Goal: Task Accomplishment & Management: Manage account settings

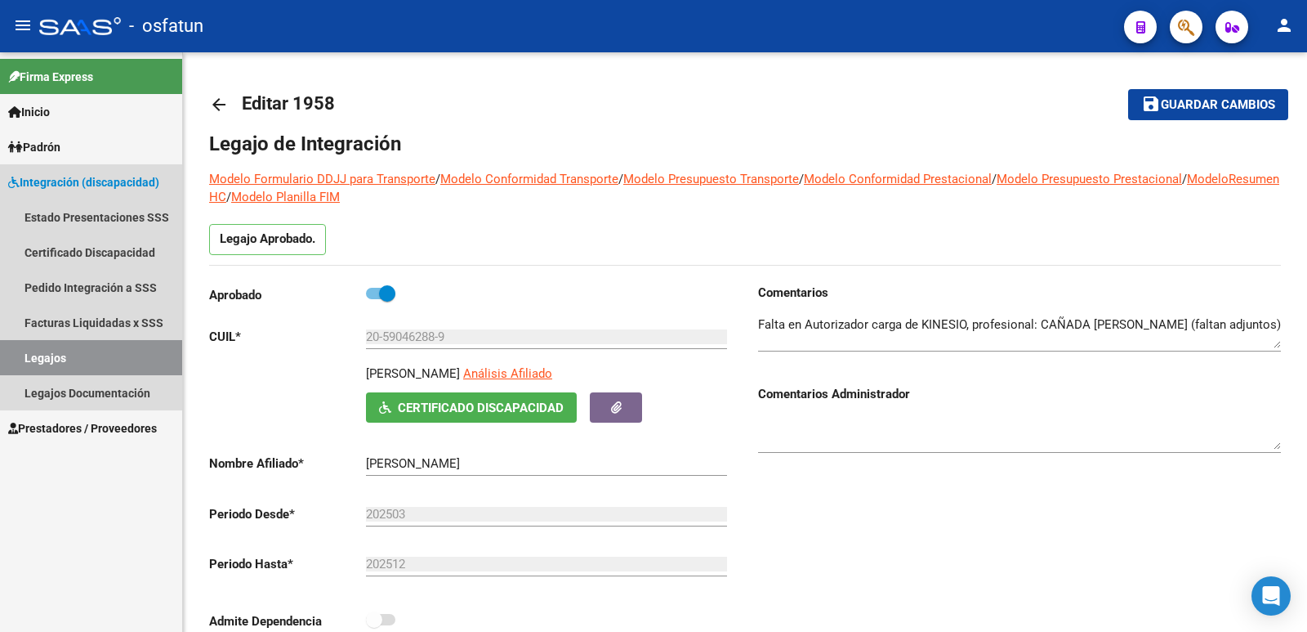
click at [42, 357] on link "Legajos" at bounding box center [91, 357] width 182 height 35
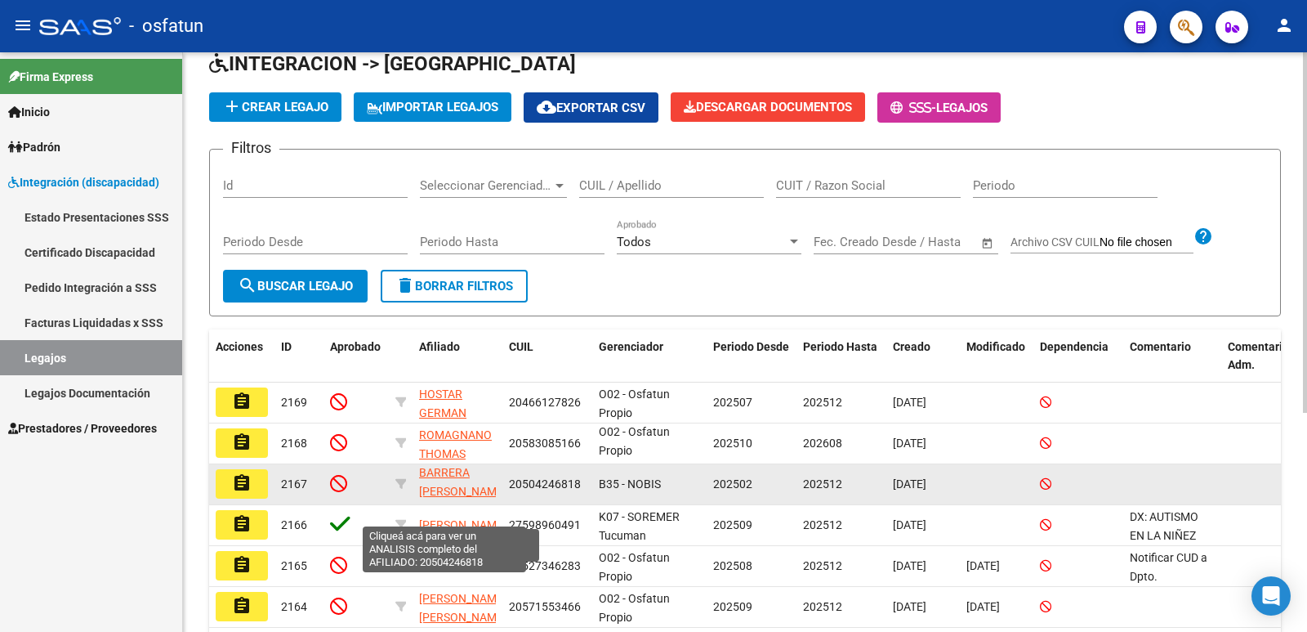
scroll to position [21, 0]
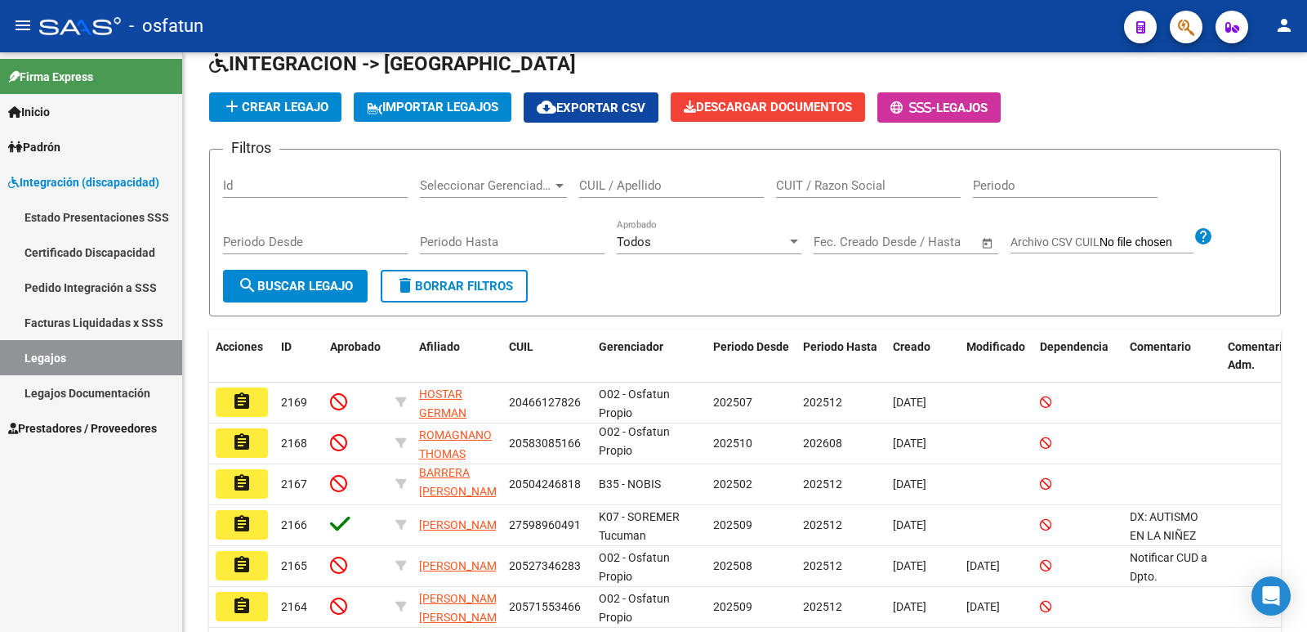
click at [33, 350] on link "Legajos" at bounding box center [91, 357] width 182 height 35
click at [637, 181] on input "CUIL / Apellido" at bounding box center [671, 185] width 185 height 15
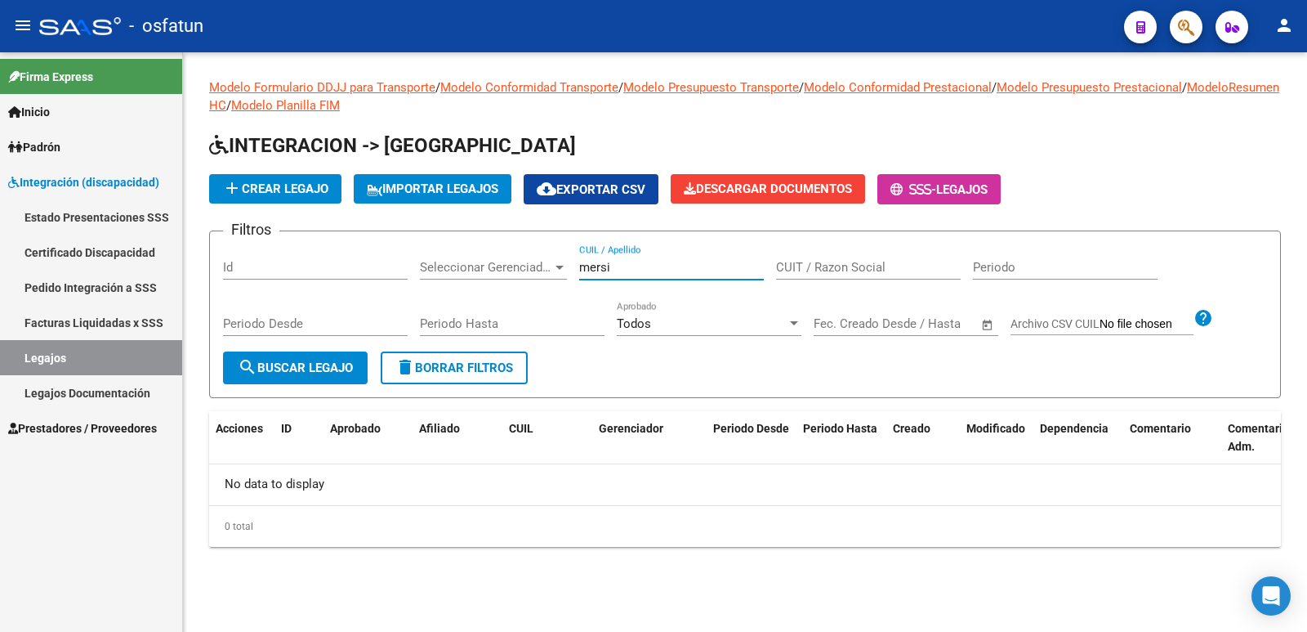
scroll to position [0, 0]
click at [60, 356] on link "Legajos" at bounding box center [91, 357] width 182 height 35
drag, startPoint x: 654, startPoint y: 271, endPoint x: 394, endPoint y: 269, distance: 260.7
click at [394, 269] on div "Filtros Id Seleccionar Gerenciador Seleccionar Gerenciador mersi p CUIL / Apell…" at bounding box center [745, 297] width 1044 height 107
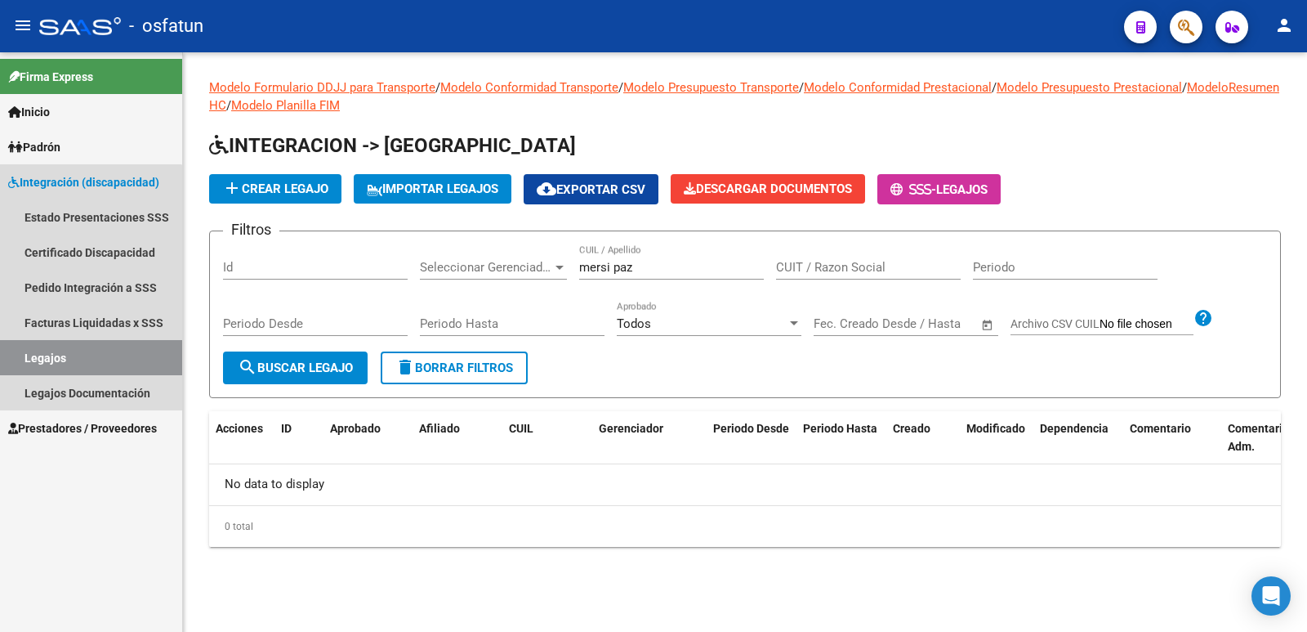
click at [69, 363] on link "Legajos" at bounding box center [91, 357] width 182 height 35
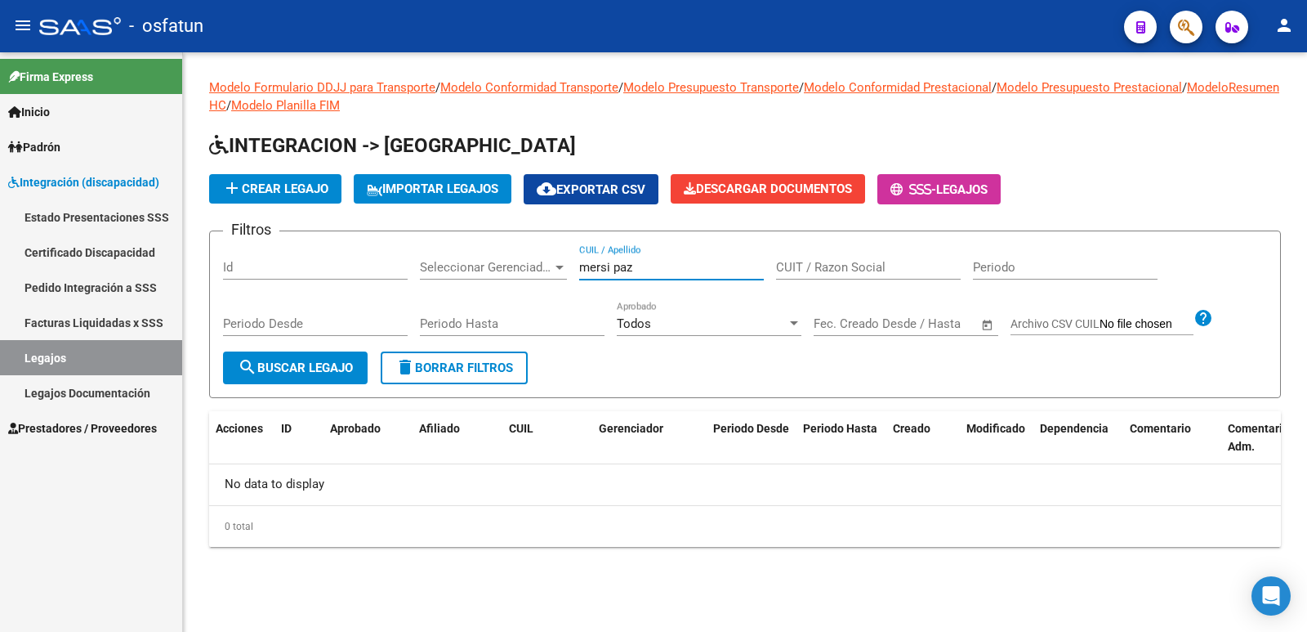
click at [645, 267] on input "mersi paz" at bounding box center [671, 267] width 185 height 15
click at [654, 263] on input "mersi paz" at bounding box center [671, 267] width 185 height 15
type input "mersri"
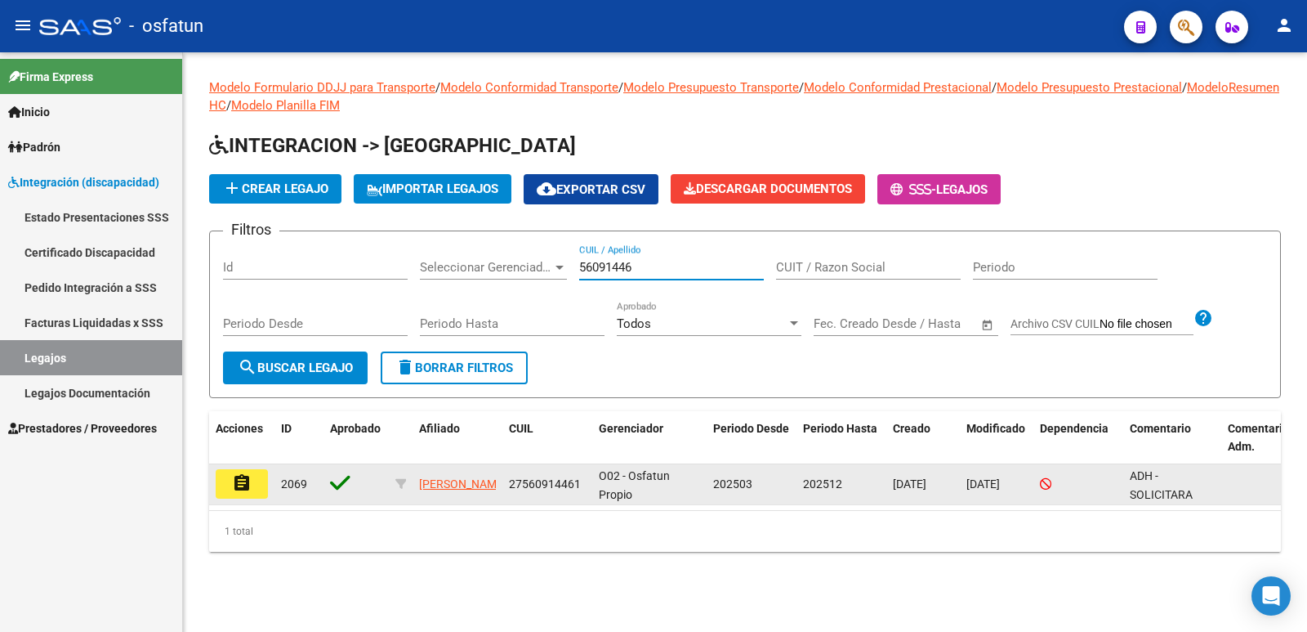
type input "56091446"
click at [251, 485] on mat-icon "assignment" at bounding box center [242, 483] width 20 height 20
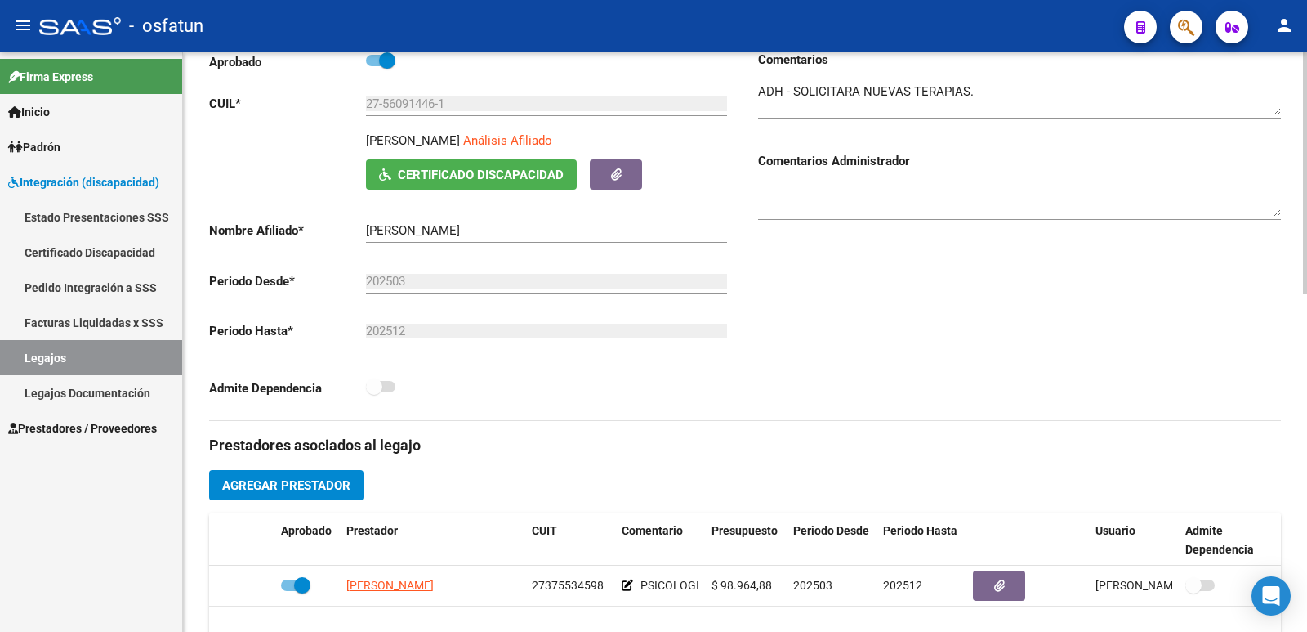
scroll to position [490, 0]
